Goal: Task Accomplishment & Management: Manage account settings

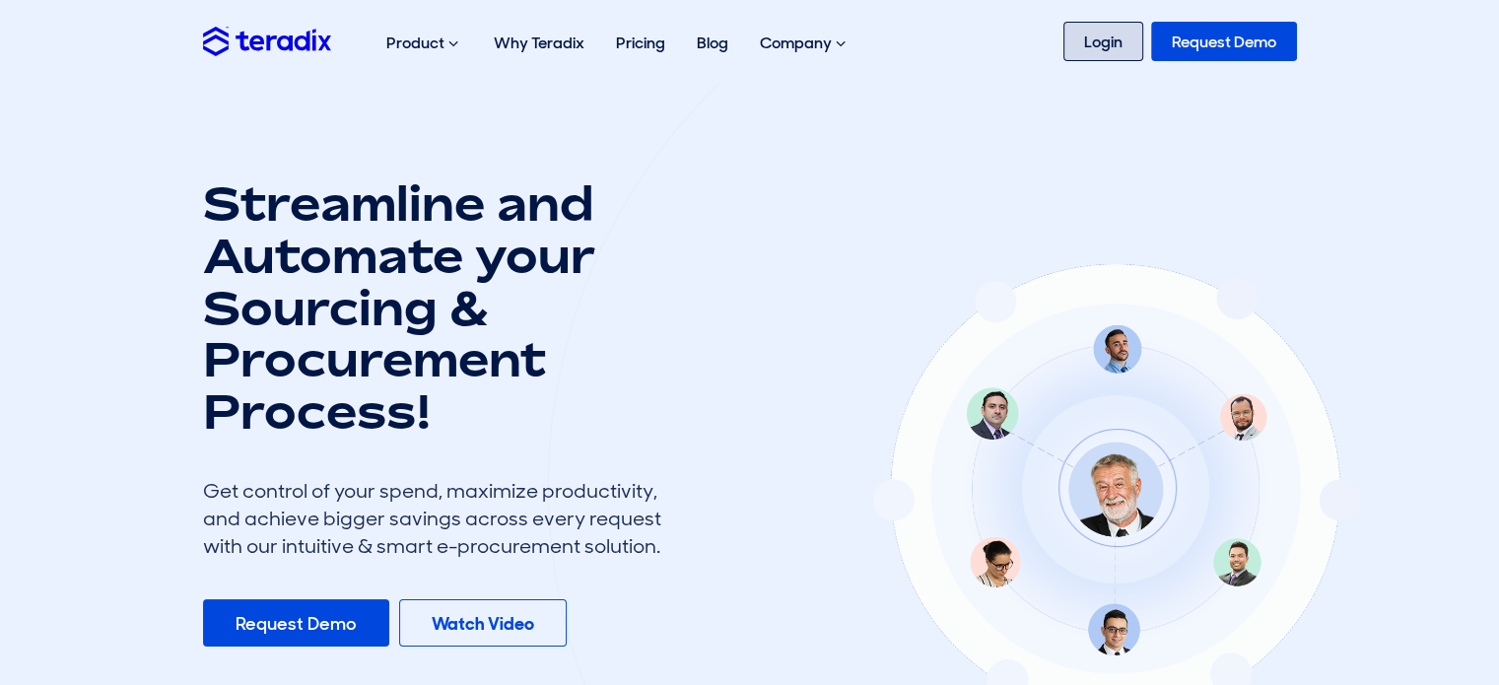
click at [1106, 44] on link "Login" at bounding box center [1103, 41] width 80 height 39
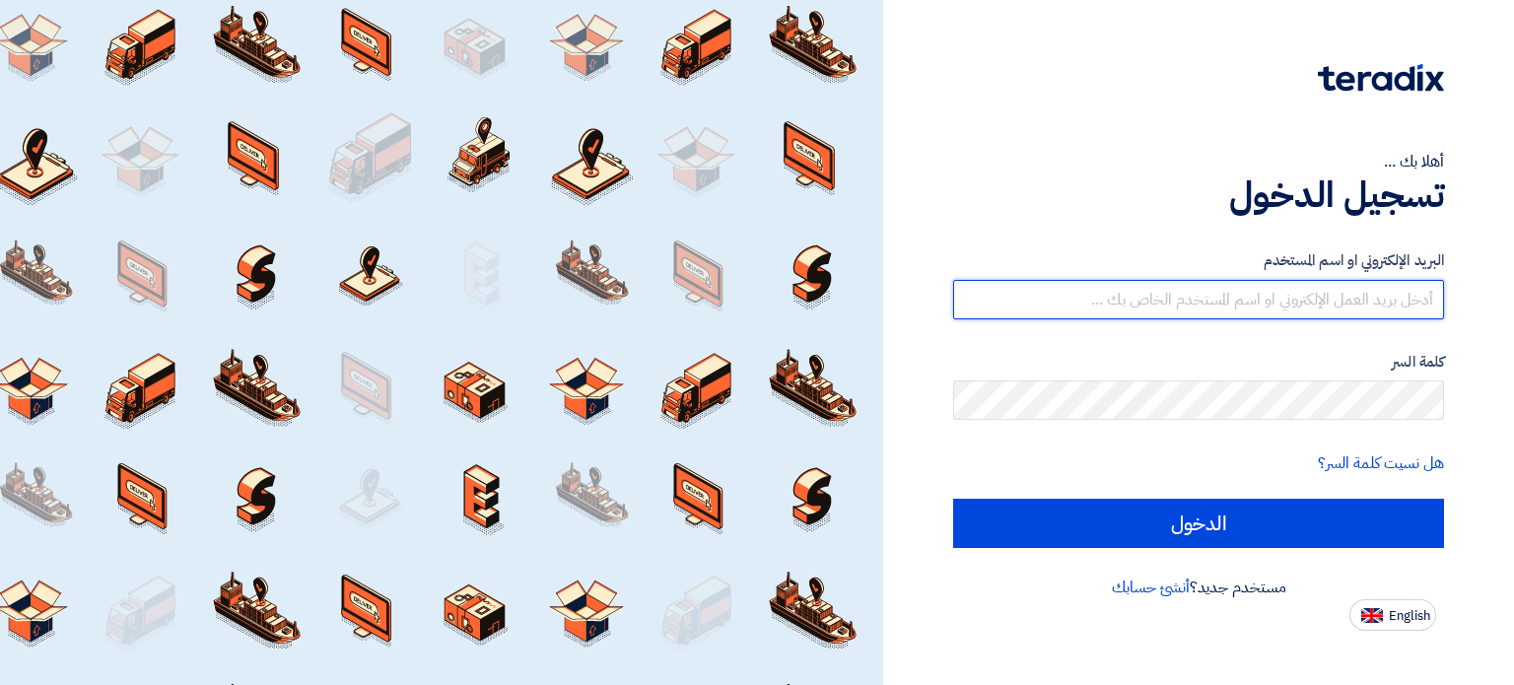
type input "[PERSON_NAME][EMAIL_ADDRESS][DOMAIN_NAME]"
click at [1148, 280] on input "[PERSON_NAME][EMAIL_ADDRESS][DOMAIN_NAME]" at bounding box center [1198, 299] width 491 height 39
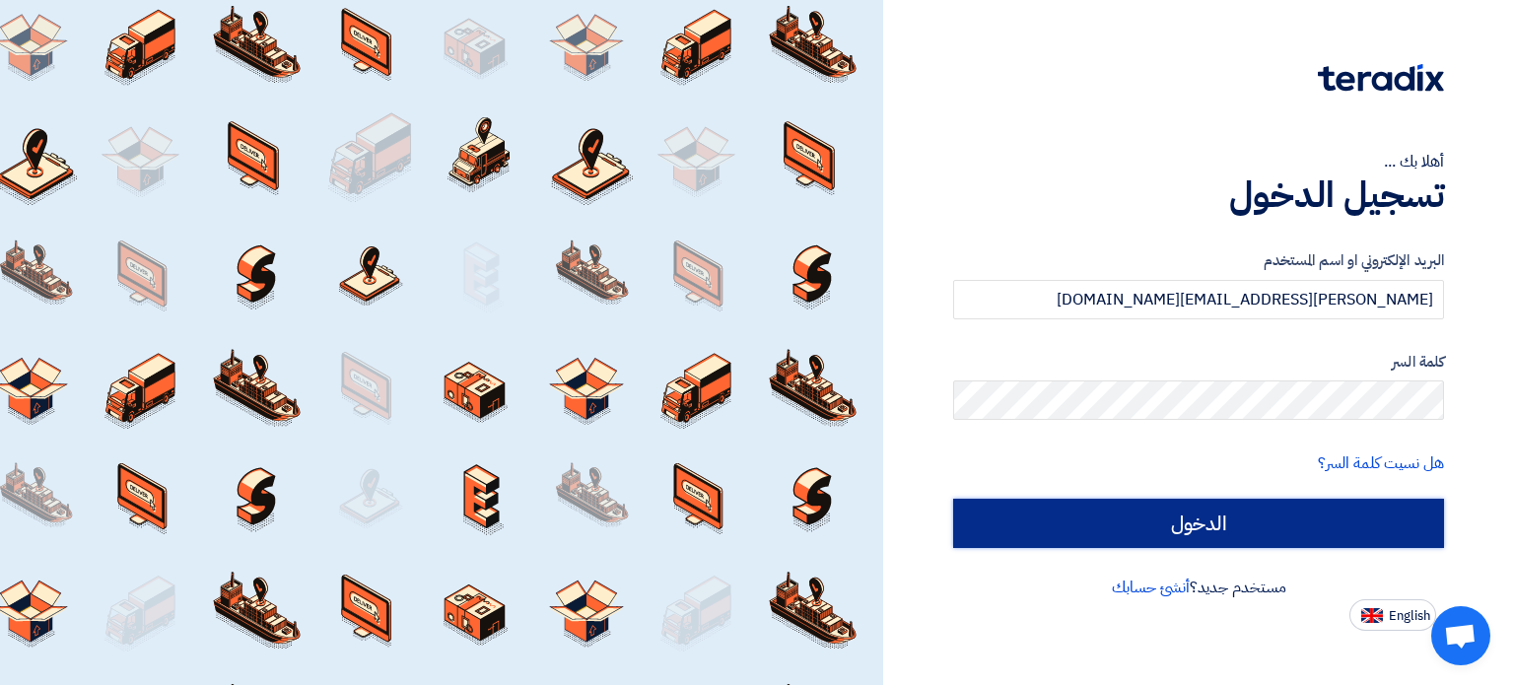
click at [1126, 502] on input "الدخول" at bounding box center [1198, 523] width 491 height 49
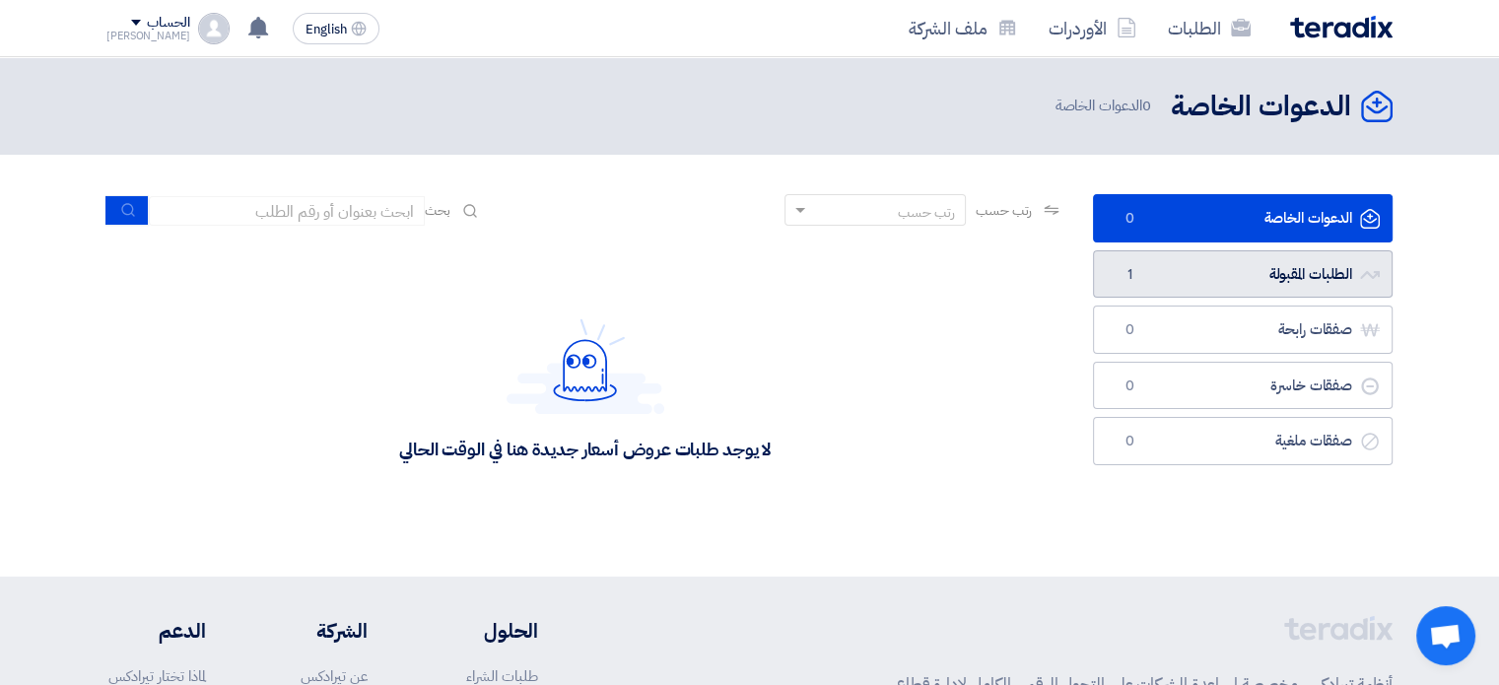
click at [1135, 271] on span "1" at bounding box center [1130, 275] width 24 height 20
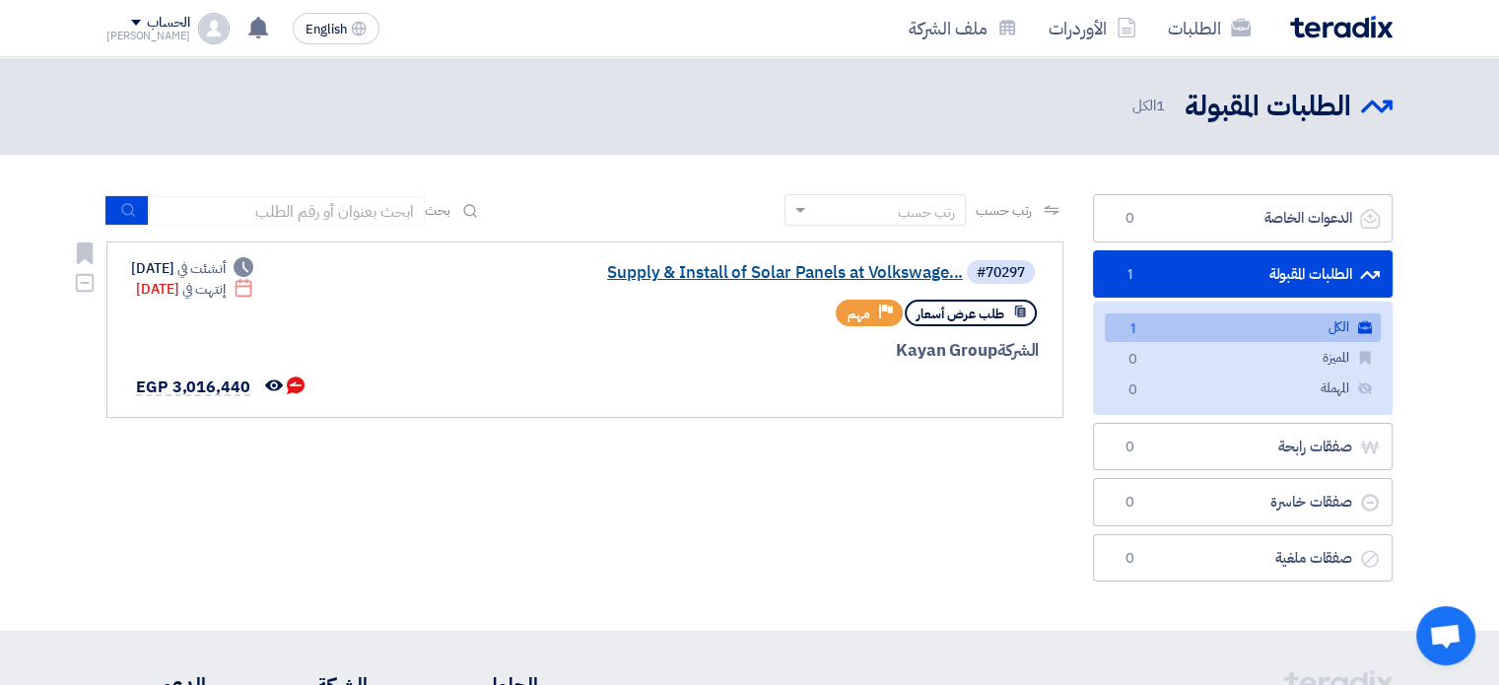
click at [705, 271] on link "Supply & Install of Solar Panels at Volkswage..." at bounding box center [766, 273] width 394 height 18
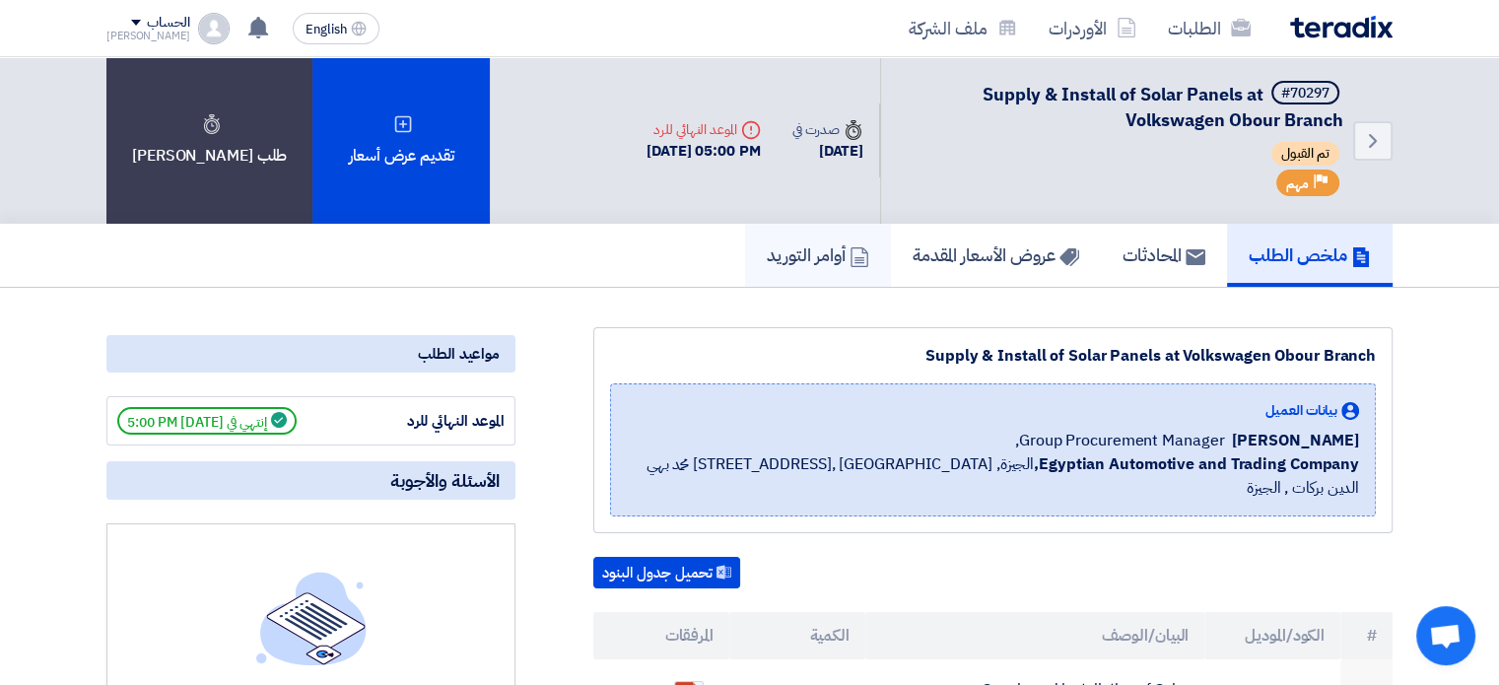
click at [815, 244] on h5 "أوامر التوريد" at bounding box center [818, 254] width 102 height 23
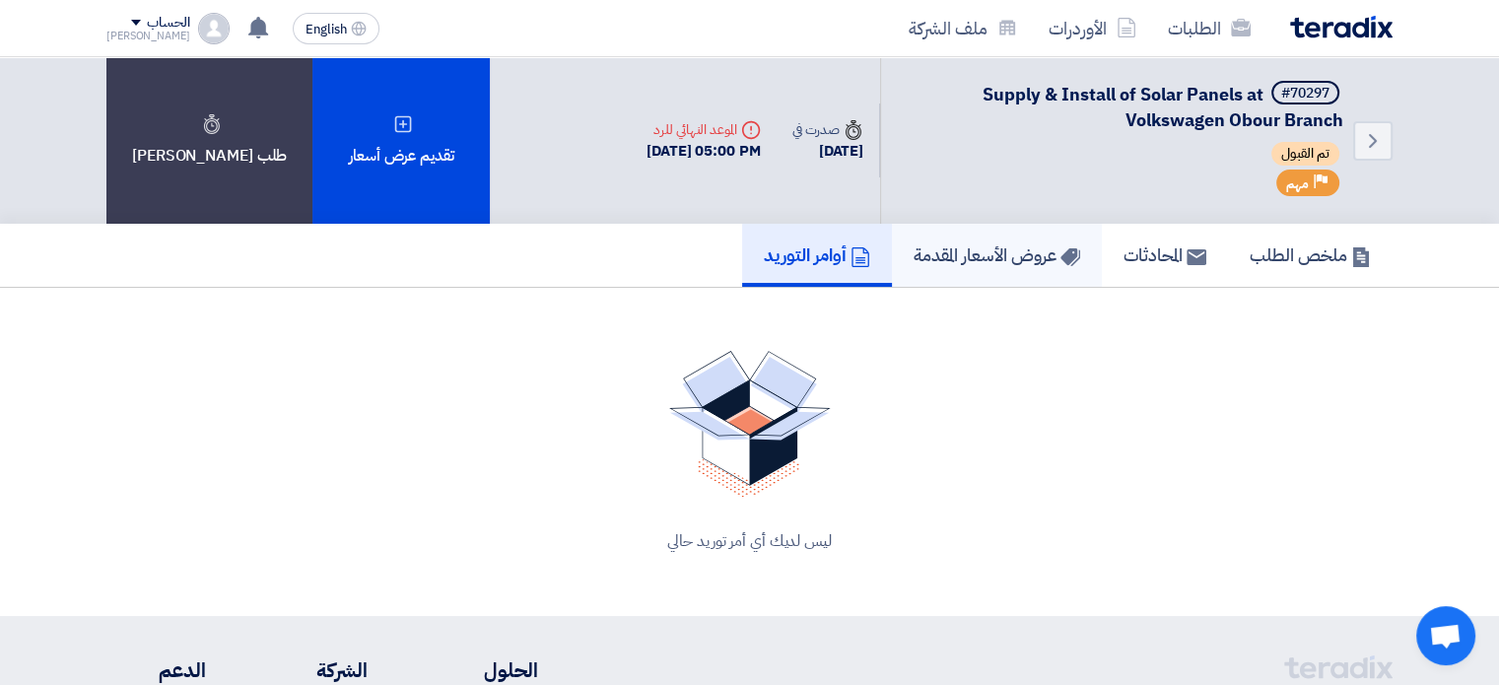
click at [934, 244] on h5 "عروض الأسعار المقدمة" at bounding box center [997, 254] width 167 height 23
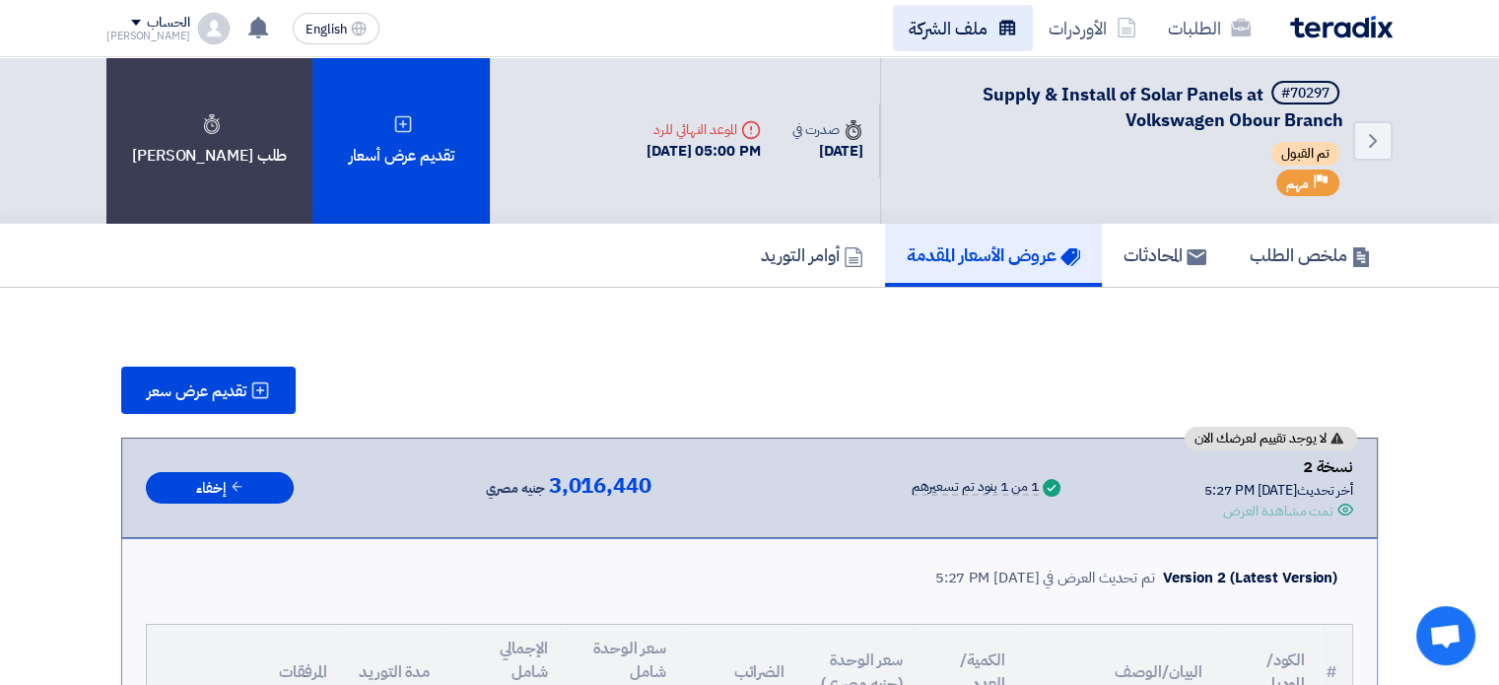
click at [963, 35] on link "ملف الشركة" at bounding box center [963, 28] width 140 height 46
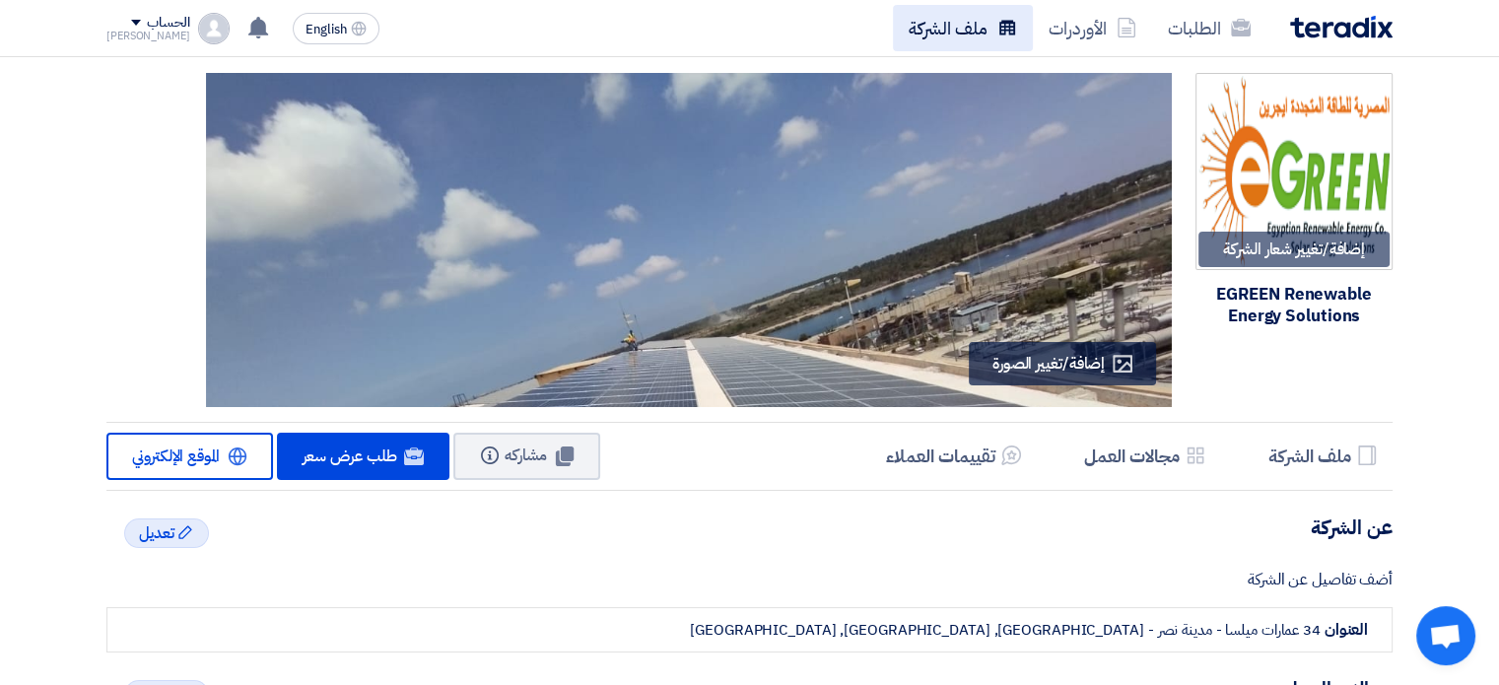
click at [964, 38] on link "ملف الشركة" at bounding box center [963, 28] width 140 height 46
click at [1108, 32] on link "الأوردرات" at bounding box center [1092, 28] width 119 height 46
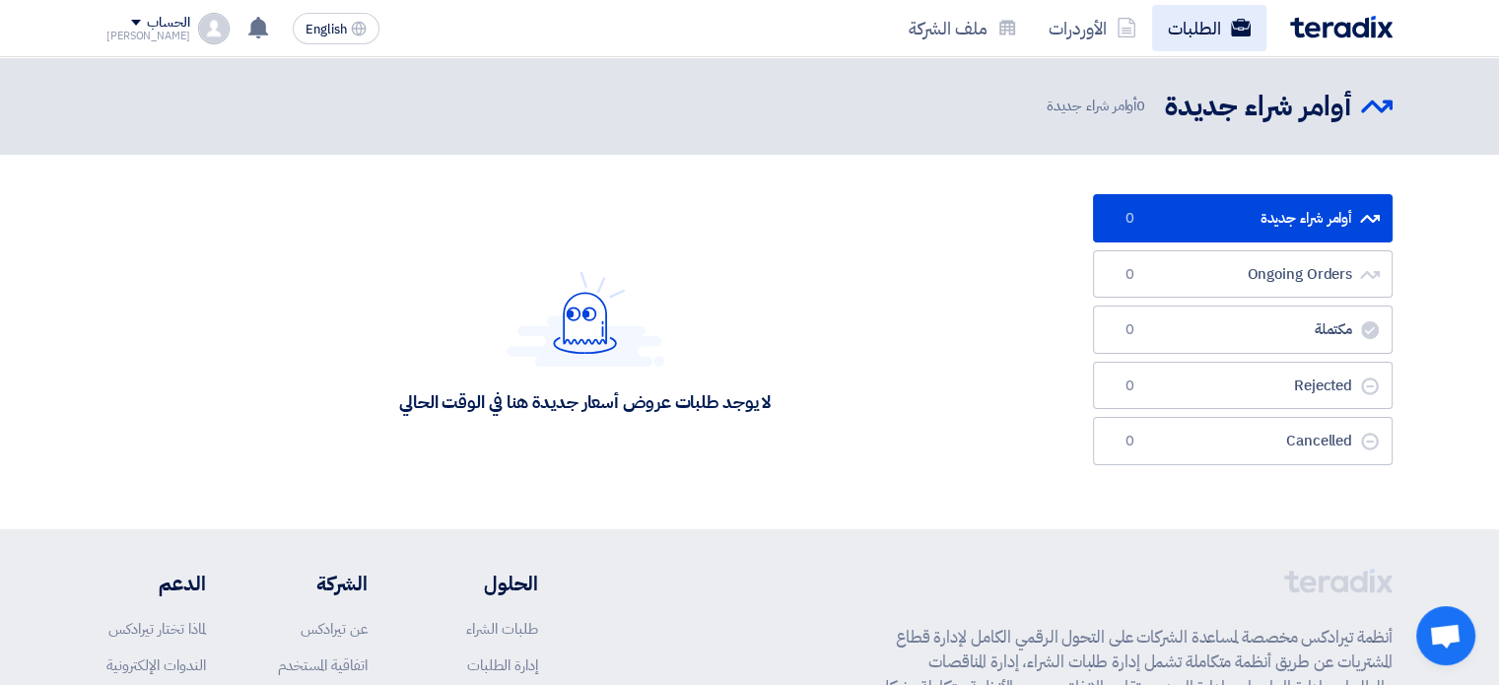
click at [1188, 23] on link "الطلبات" at bounding box center [1209, 28] width 114 height 46
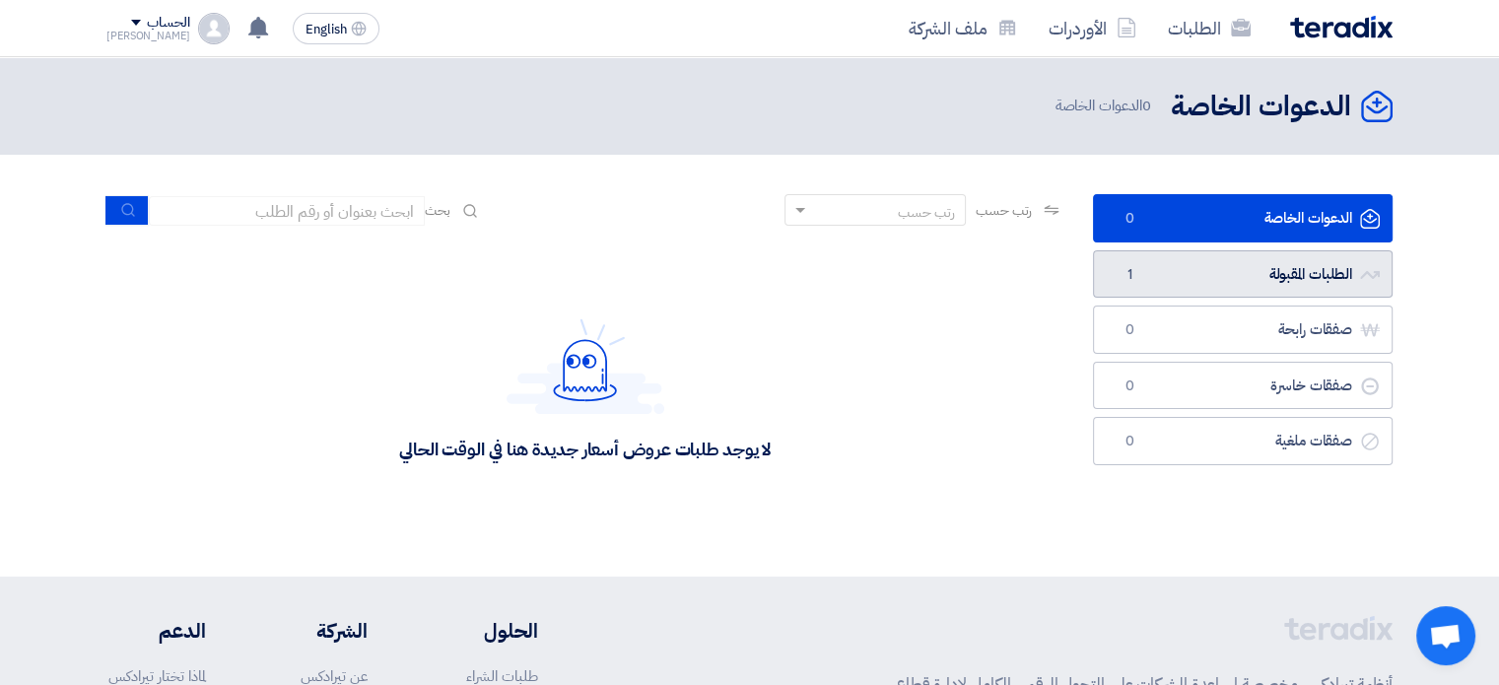
click at [1213, 283] on link "الطلبات المقبولة الطلبات المقبولة 1" at bounding box center [1243, 274] width 300 height 48
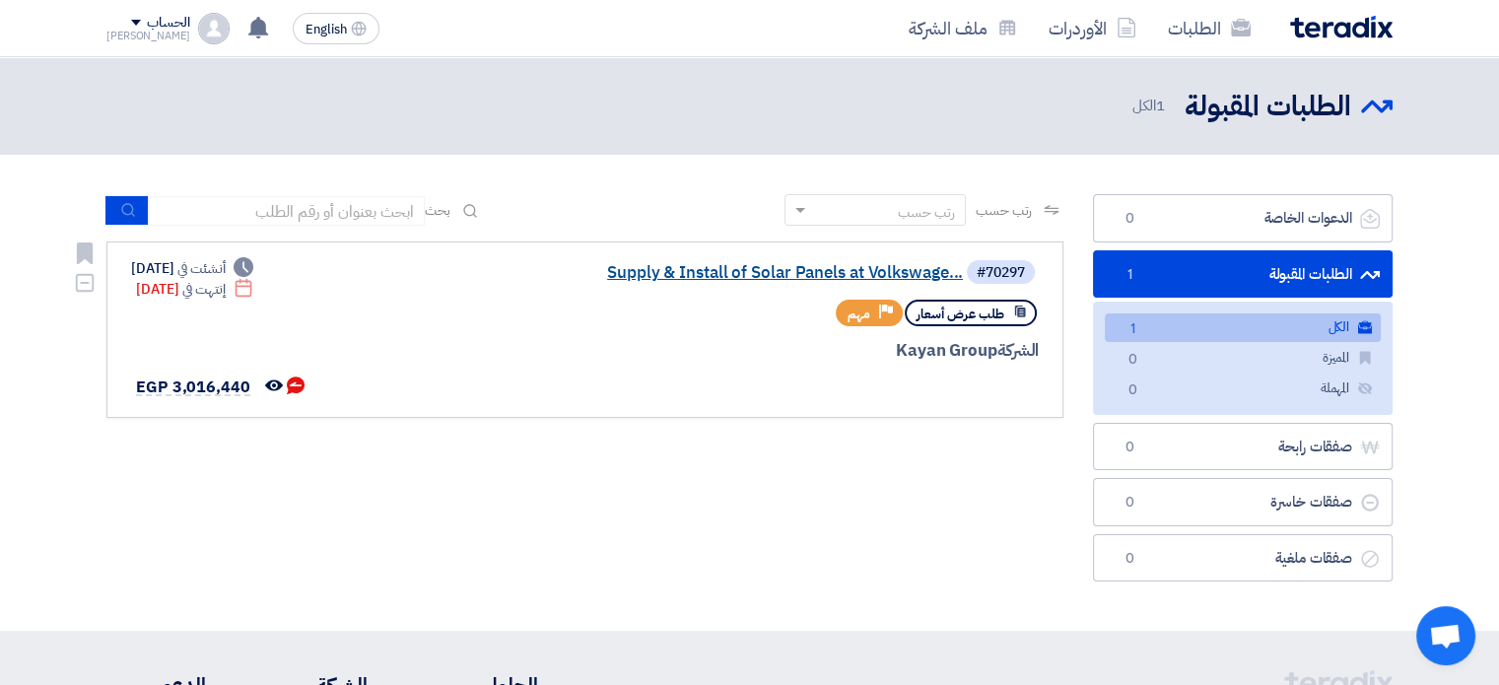
click at [726, 270] on link "Supply & Install of Solar Panels at Volkswage..." at bounding box center [766, 273] width 394 height 18
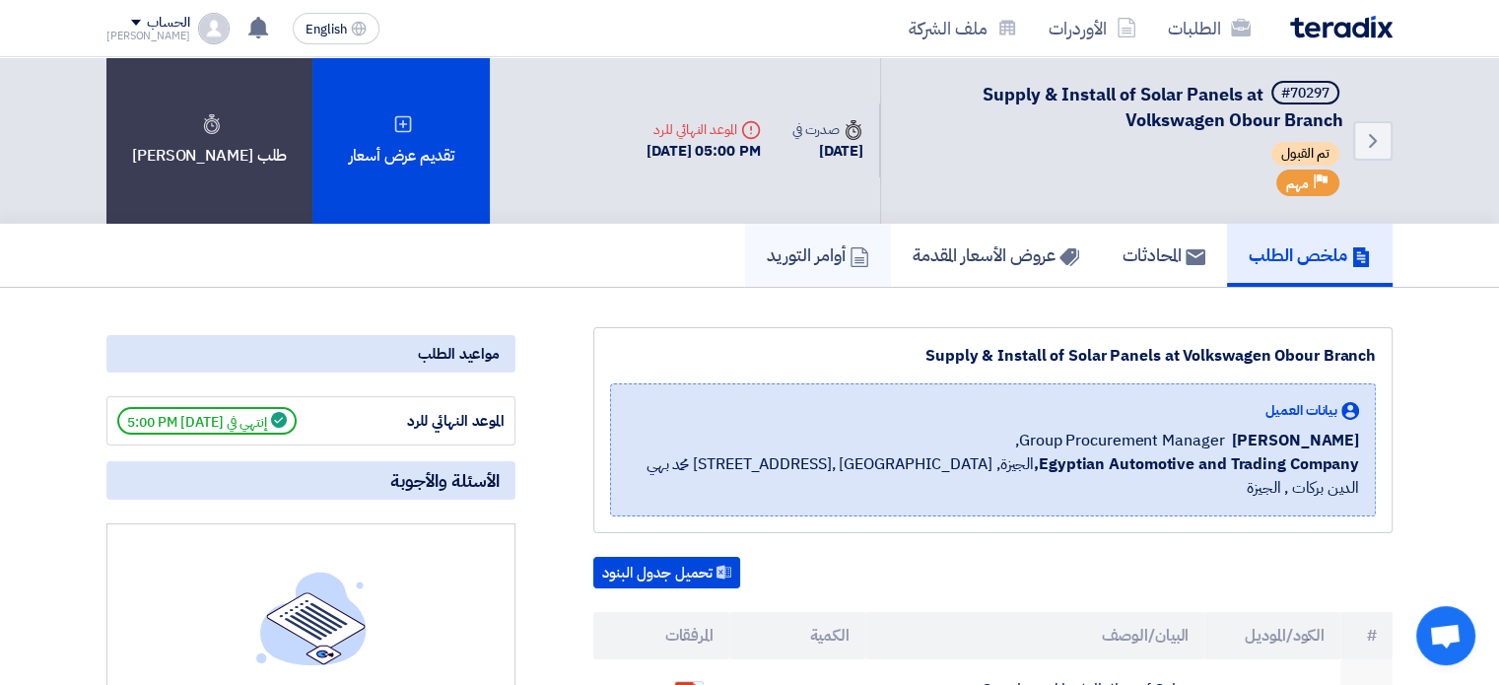
click at [852, 252] on use at bounding box center [860, 257] width 18 height 20
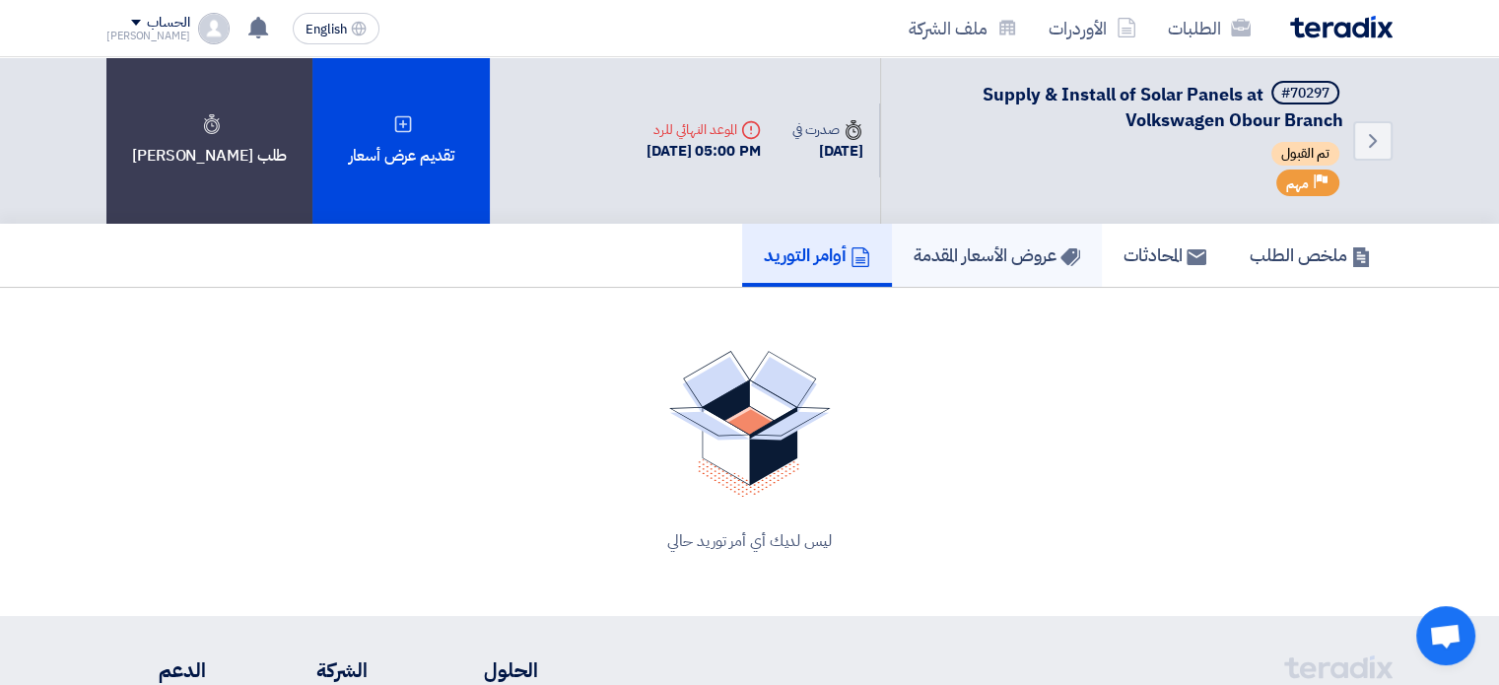
click at [970, 252] on h5 "عروض الأسعار المقدمة" at bounding box center [997, 254] width 167 height 23
